Goal: Transaction & Acquisition: Purchase product/service

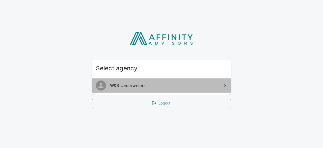
click at [135, 85] on span "W&S Underwriters" at bounding box center [164, 85] width 109 height 6
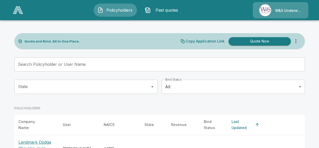
click at [245, 41] on button "Quote Now" at bounding box center [259, 41] width 62 height 8
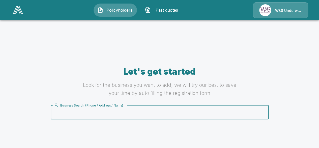
click at [87, 116] on input "Business Search (Phone / Address / Name)" at bounding box center [159, 112] width 212 height 10
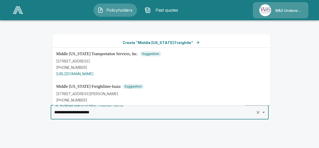
type input "**********"
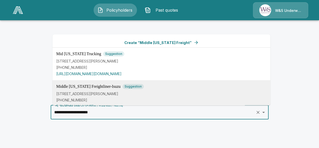
click at [100, 96] on p "[STREET_ADDRESS][PERSON_NAME]" at bounding box center [161, 93] width 210 height 5
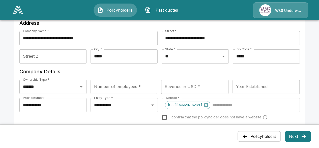
scroll to position [76, 0]
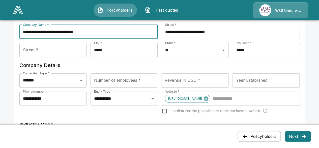
drag, startPoint x: 92, startPoint y: 31, endPoint x: 55, endPoint y: 31, distance: 36.3
click at [55, 31] on input "**********" at bounding box center [88, 32] width 138 height 14
type input "**********"
click at [107, 78] on input "Number of employees *" at bounding box center [124, 80] width 67 height 14
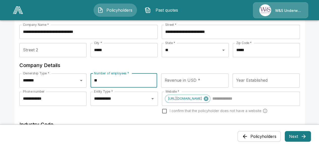
type input "**"
click at [171, 83] on input "Revenue in USD *" at bounding box center [194, 80] width 67 height 14
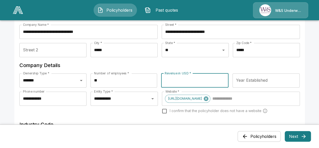
click at [176, 75] on label "Revenue in USD *" at bounding box center [178, 73] width 26 height 4
click at [176, 79] on input "Revenue in USD *" at bounding box center [194, 80] width 67 height 14
type input "**********"
click at [241, 80] on input "Year Established" at bounding box center [266, 80] width 67 height 14
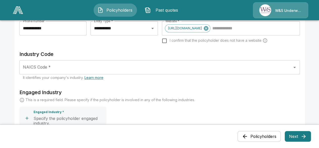
scroll to position [177, 0]
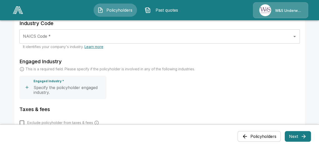
type input "****"
click at [95, 38] on input "NAICS Code *" at bounding box center [156, 37] width 268 height 10
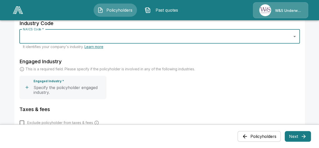
click at [296, 36] on icon "Open" at bounding box center [294, 36] width 3 height 1
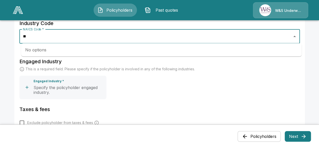
type input "*"
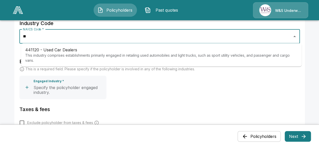
type input "*"
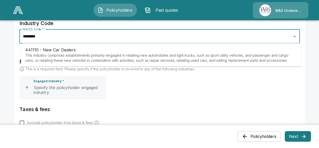
click at [83, 48] on p "441110 - New Car Dealers" at bounding box center [161, 50] width 272 height 6
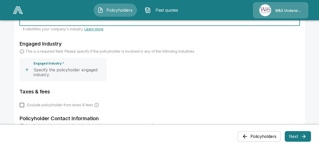
scroll to position [202, 0]
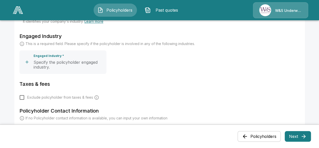
type input "**********"
click at [45, 66] on p "Specify the policyholder engaged industry." at bounding box center [69, 65] width 71 height 10
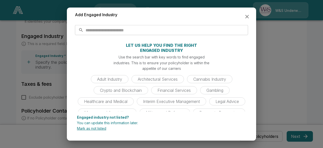
click at [89, 129] on p "Mark as not listed" at bounding box center [161, 128] width 169 height 4
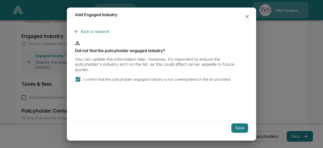
click at [241, 128] on button "Save" at bounding box center [239, 127] width 17 height 9
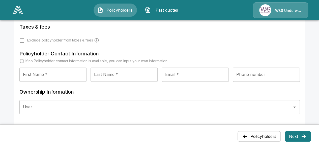
scroll to position [277, 0]
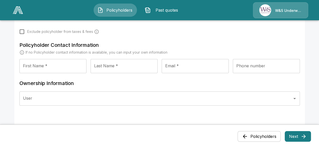
click at [65, 66] on input "First Name *" at bounding box center [52, 66] width 67 height 14
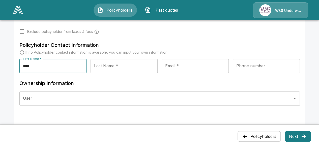
type input "****"
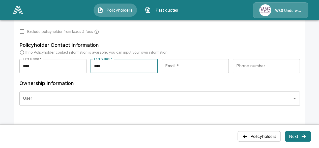
type input "****"
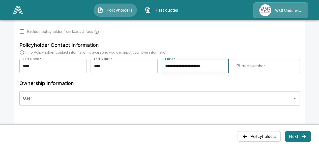
type input "**********"
click at [297, 135] on button "Next" at bounding box center [298, 136] width 26 height 11
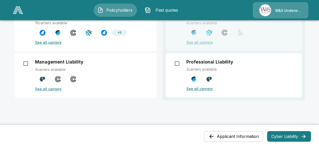
scroll to position [76, 0]
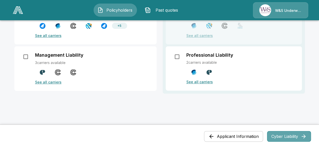
click at [281, 133] on button "Cyber Liability" at bounding box center [289, 136] width 44 height 11
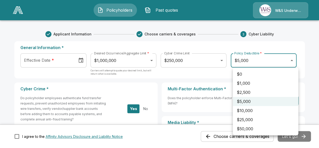
click at [249, 91] on li "$2,500" at bounding box center [266, 92] width 66 height 9
type input "****"
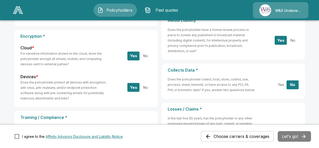
scroll to position [50, 0]
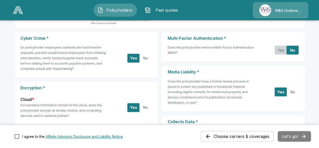
click at [281, 53] on button "Yes" at bounding box center [281, 50] width 12 height 9
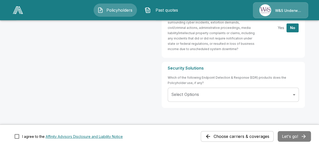
scroll to position [295, 0]
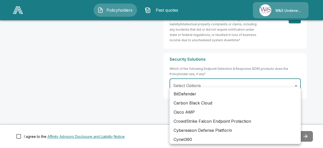
click at [236, 83] on div at bounding box center [161, 74] width 323 height 148
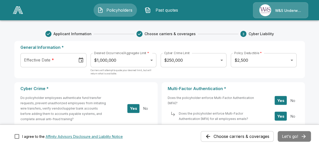
scroll to position [0, 0]
type input "**********"
click at [73, 59] on input "**********" at bounding box center [46, 60] width 53 height 14
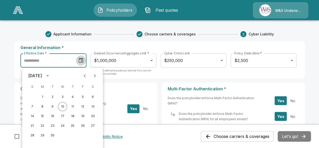
click at [82, 59] on icon "Choose date" at bounding box center [81, 60] width 6 height 6
type input "**********"
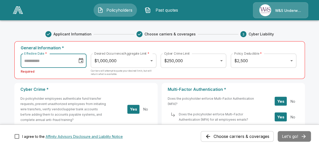
click at [82, 59] on icon "Choose date" at bounding box center [81, 60] width 5 height 5
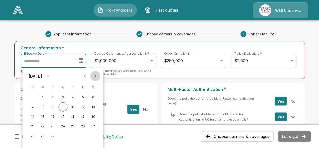
click at [92, 75] on icon "Next month" at bounding box center [95, 76] width 6 height 6
click at [92, 97] on button "4" at bounding box center [93, 97] width 9 height 9
type input "**********"
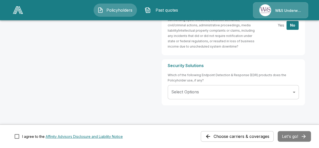
scroll to position [295, 0]
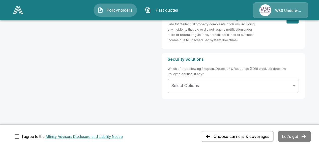
click at [295, 136] on div "Choose carriers & coverages Let's go!" at bounding box center [256, 136] width 110 height 11
click at [248, 134] on button "Choose carriers & coverages" at bounding box center [237, 136] width 73 height 11
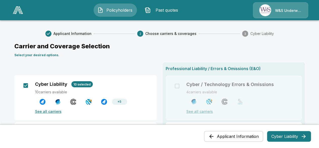
scroll to position [0, 0]
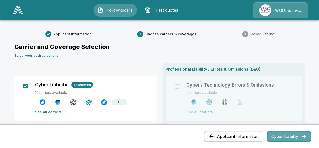
click at [278, 136] on button "Cyber Liability" at bounding box center [289, 136] width 44 height 11
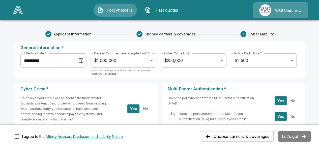
click at [292, 134] on div "Choose carriers & coverages Let's go!" at bounding box center [256, 136] width 110 height 11
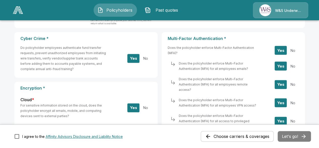
scroll to position [50, 0]
click at [166, 127] on div "I agree to the Affinity Advisors Disclosure and Liability Notice Choose carrier…" at bounding box center [159, 135] width 319 height 23
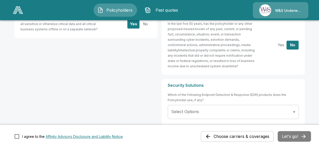
scroll to position [295, 0]
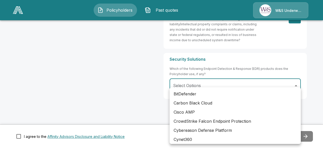
click at [237, 95] on li "BitDefender" at bounding box center [234, 93] width 131 height 9
type input "**********"
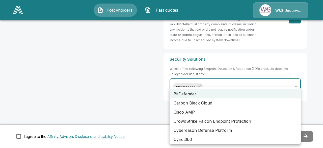
click at [198, 82] on div at bounding box center [161, 74] width 323 height 148
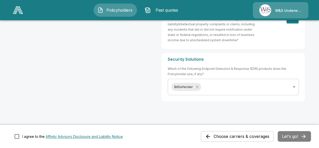
click at [63, 135] on button "Affinity Advisors Disclosure and Liability Notice" at bounding box center [84, 135] width 77 height 5
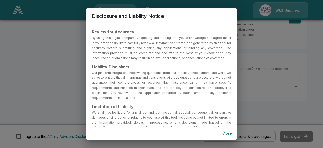
click at [224, 133] on button "Close" at bounding box center [227, 132] width 16 height 9
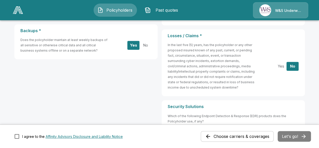
scroll to position [298, 0]
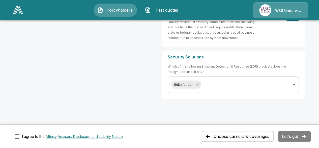
click at [295, 135] on div "Choose carriers & coverages Let's go!" at bounding box center [256, 136] width 110 height 11
drag, startPoint x: 295, startPoint y: 134, endPoint x: 289, endPoint y: 134, distance: 6.1
click at [294, 134] on div "Choose carriers & coverages Let's go!" at bounding box center [256, 136] width 110 height 11
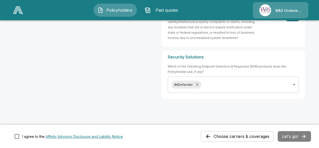
click at [197, 81] on icon "Without label" at bounding box center [197, 84] width 6 height 6
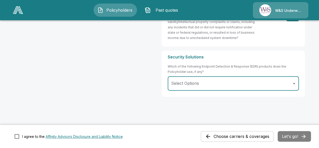
scroll to position [295, 0]
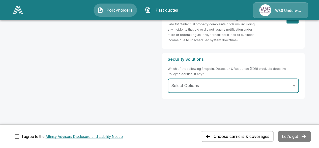
click at [218, 137] on button "Choose carriers & coverages" at bounding box center [237, 136] width 73 height 11
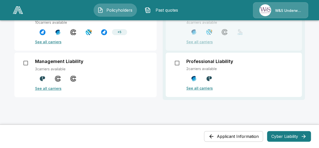
scroll to position [76, 0]
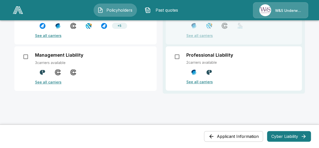
click at [291, 137] on button "Cyber Liability" at bounding box center [289, 136] width 44 height 11
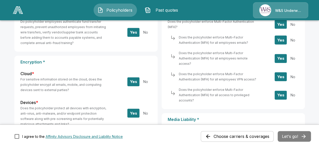
scroll to position [0, 0]
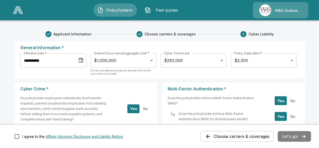
click at [217, 72] on div "**********" at bounding box center [159, 59] width 291 height 37
click at [286, 134] on div "Choose carriers & coverages Let's go!" at bounding box center [256, 136] width 110 height 11
click at [287, 133] on div "Choose carriers & coverages Let's go!" at bounding box center [256, 136] width 110 height 11
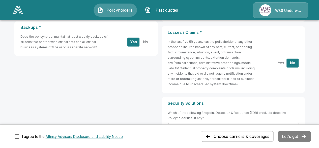
scroll to position [250, 0]
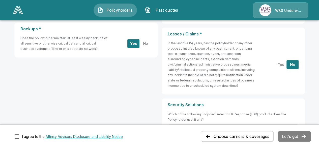
click at [303, 132] on div "Choose carriers & coverages Let's go!" at bounding box center [256, 136] width 110 height 11
click at [302, 133] on div "Choose carriers & coverages Let's go!" at bounding box center [256, 136] width 110 height 11
click at [303, 132] on div "Choose carriers & coverages Let's go!" at bounding box center [256, 136] width 110 height 11
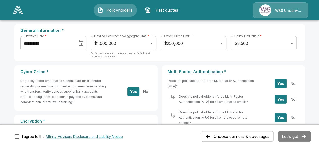
scroll to position [0, 0]
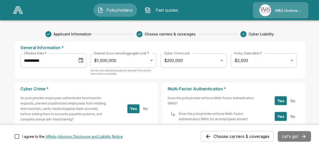
click at [284, 12] on div "W&S Underwriters" at bounding box center [280, 10] width 55 height 16
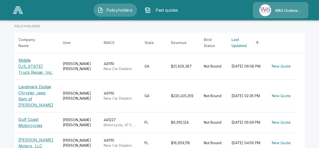
scroll to position [50, 0]
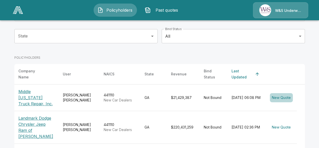
click at [281, 93] on button "New Quote" at bounding box center [281, 97] width 23 height 9
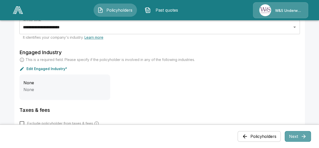
click at [298, 132] on button "Next" at bounding box center [298, 136] width 26 height 11
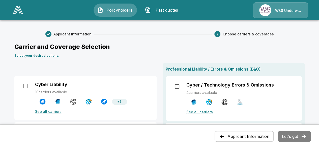
drag, startPoint x: 301, startPoint y: 137, endPoint x: 285, endPoint y: 103, distance: 37.9
click at [298, 131] on div "Applicant Information Let's go!" at bounding box center [263, 136] width 96 height 11
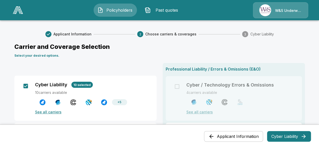
click at [301, 137] on button "Cyber Liability" at bounding box center [289, 136] width 44 height 11
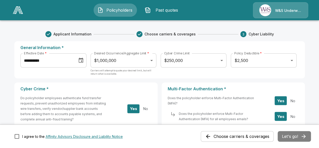
click at [301, 137] on div "Choose carriers & coverages Let's go!" at bounding box center [256, 136] width 110 height 11
